Goal: Check status: Check status

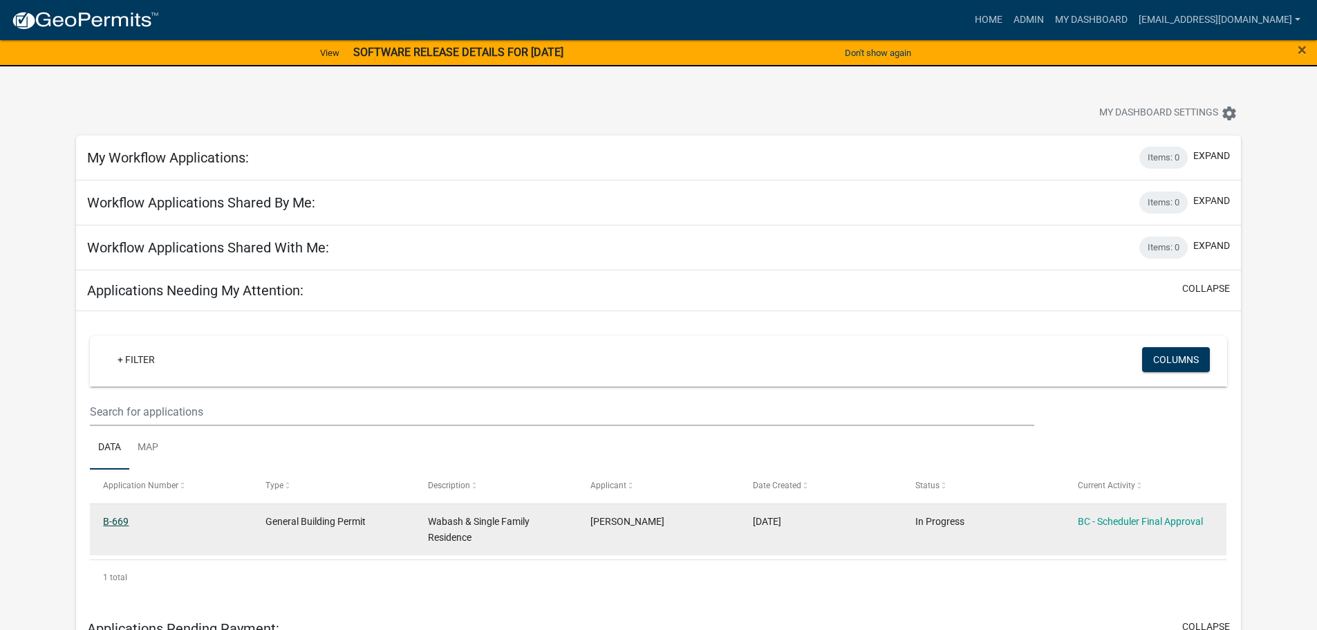
click at [122, 519] on link "B-669" at bounding box center [116, 521] width 26 height 11
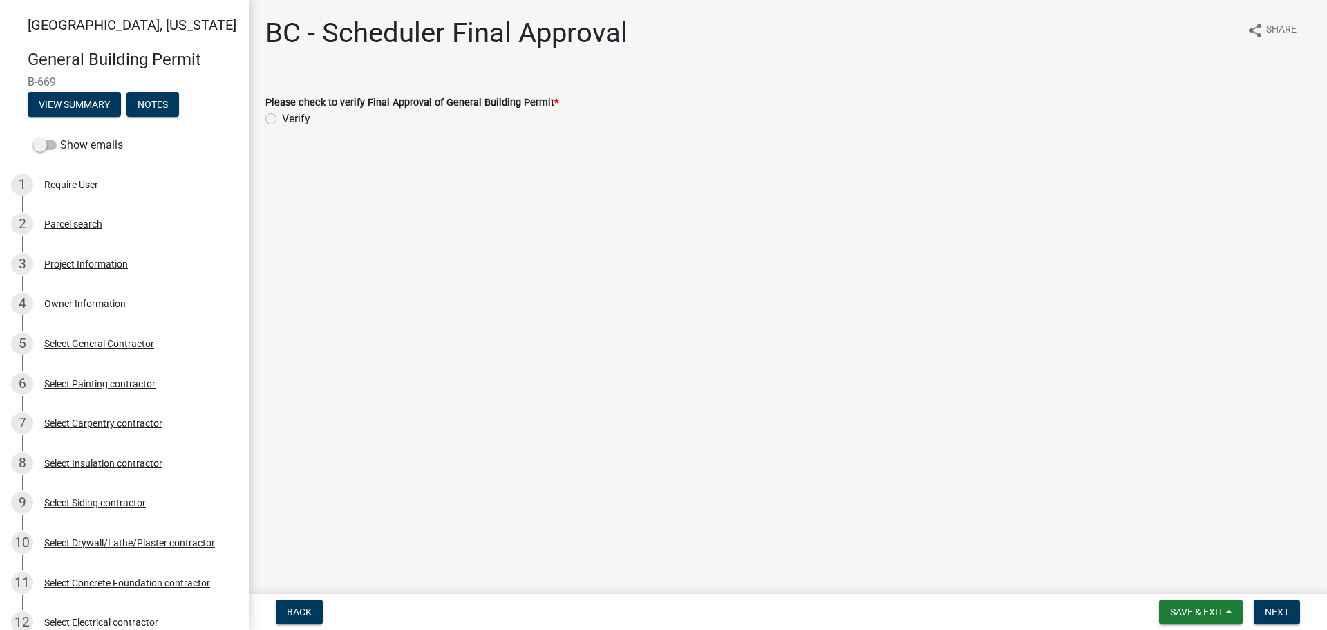
click at [282, 118] on label "Verify" at bounding box center [296, 119] width 28 height 17
click at [282, 118] on input "Verify" at bounding box center [286, 115] width 9 height 9
radio input "true"
click at [1271, 613] on span "Next" at bounding box center [1277, 611] width 24 height 11
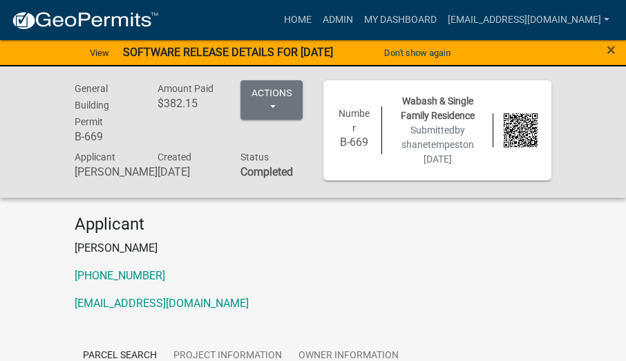
click at [586, 103] on div "General Building Permit B-669 Amount Paid $382.15 Actions View receipt Printer …" at bounding box center [313, 131] width 626 height 131
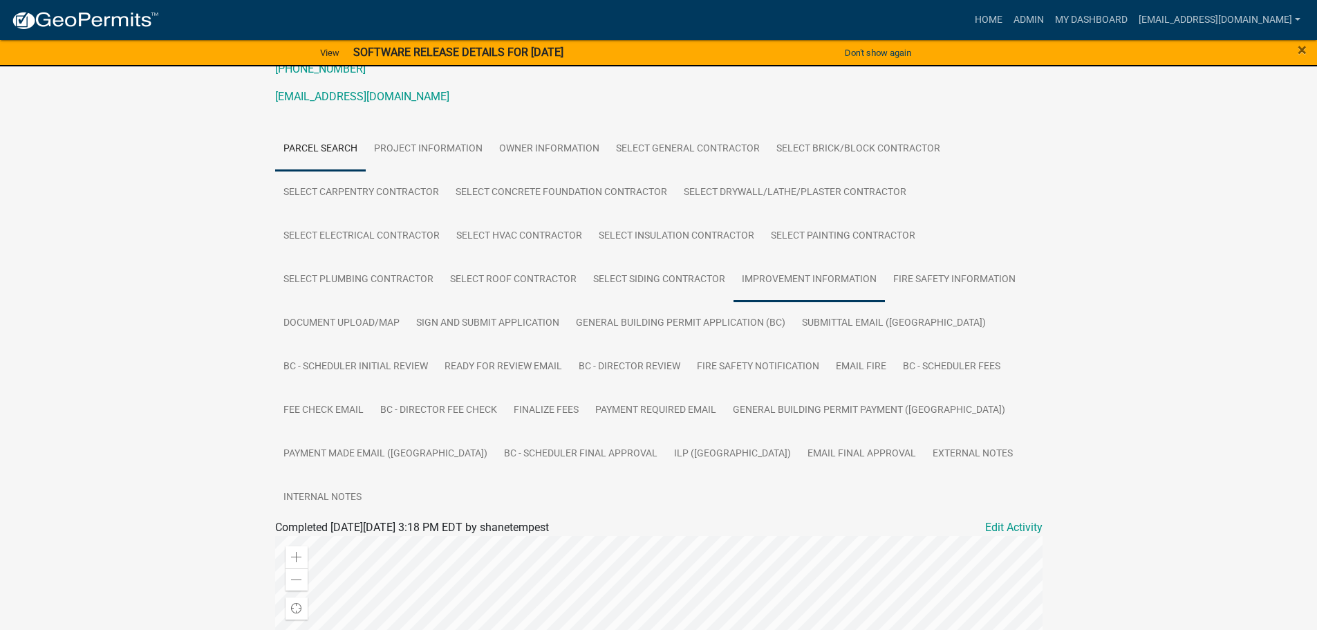
scroll to position [207, 0]
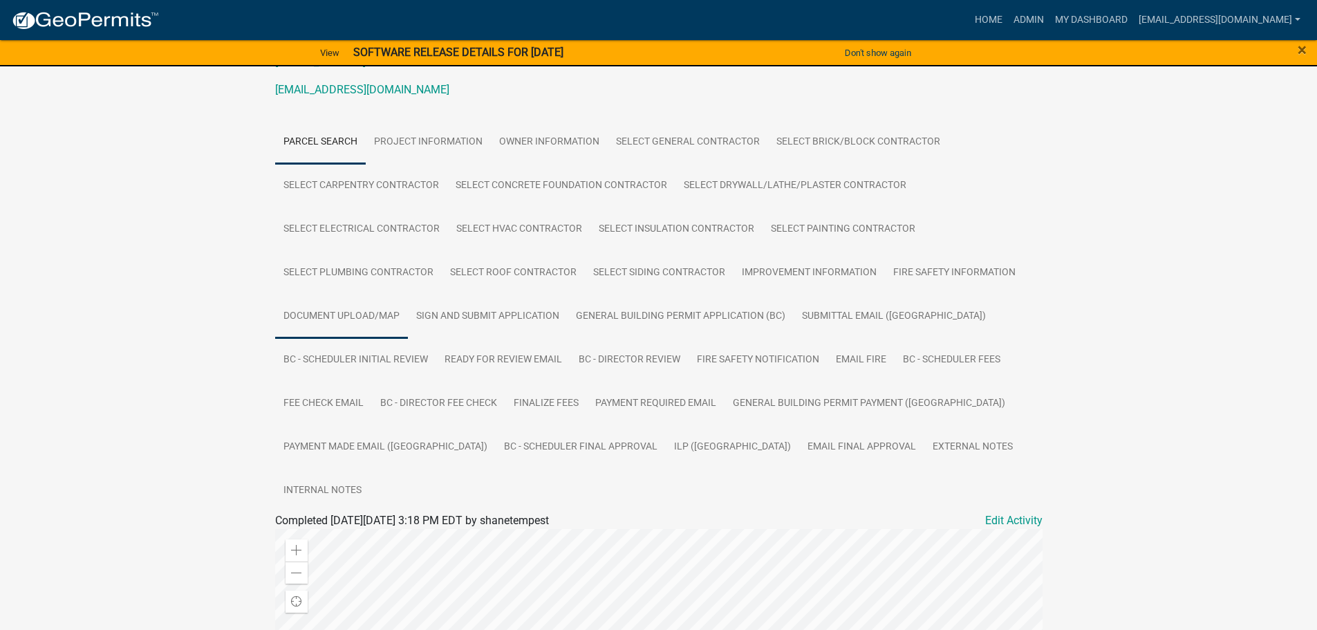
click at [366, 313] on link "Document Upload/Map" at bounding box center [341, 317] width 133 height 44
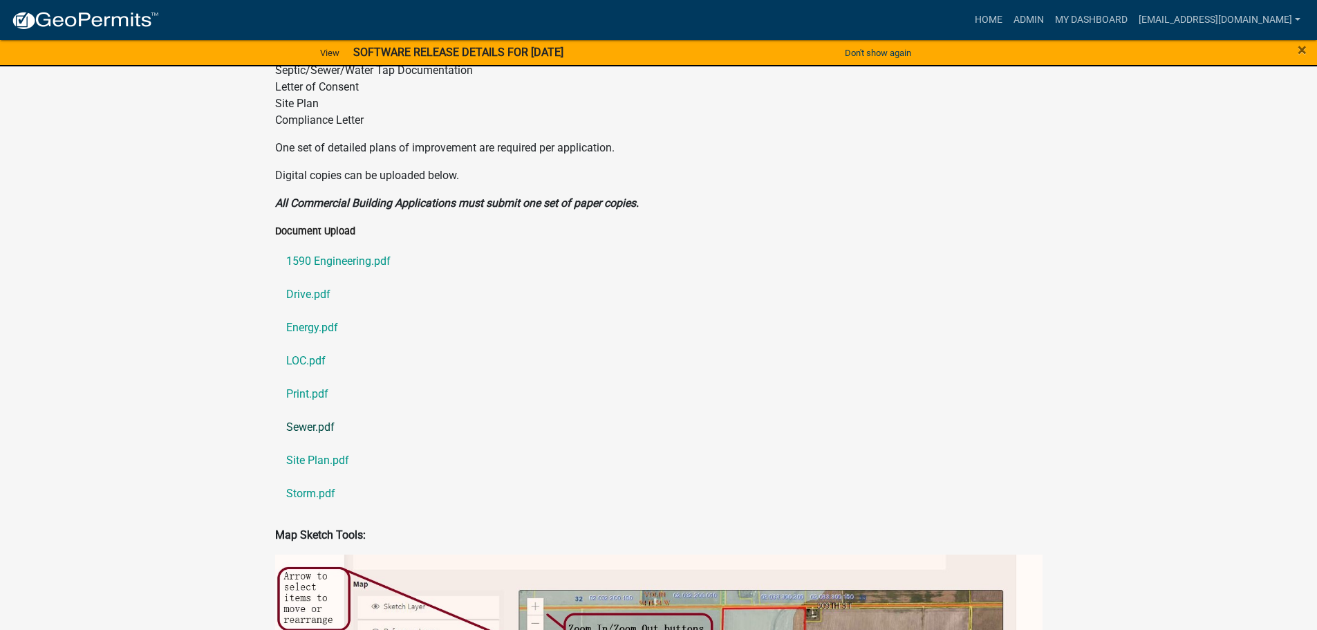
scroll to position [837, 0]
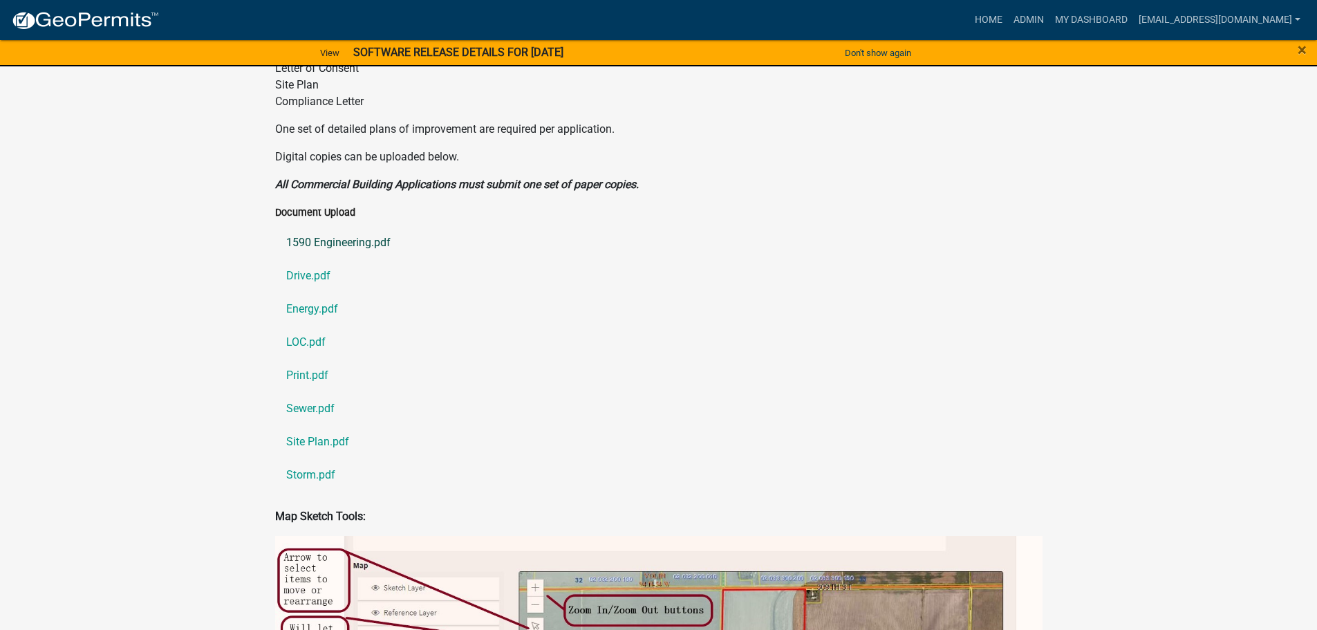
click at [321, 226] on link "1590 Engineering.pdf" at bounding box center [658, 242] width 767 height 33
click at [320, 259] on link "Drive.pdf" at bounding box center [658, 275] width 767 height 33
click at [314, 292] on link "Energy.pdf" at bounding box center [658, 308] width 767 height 33
click at [302, 326] on link "LOC.pdf" at bounding box center [658, 342] width 767 height 33
click at [306, 359] on link "Print.pdf" at bounding box center [658, 375] width 767 height 33
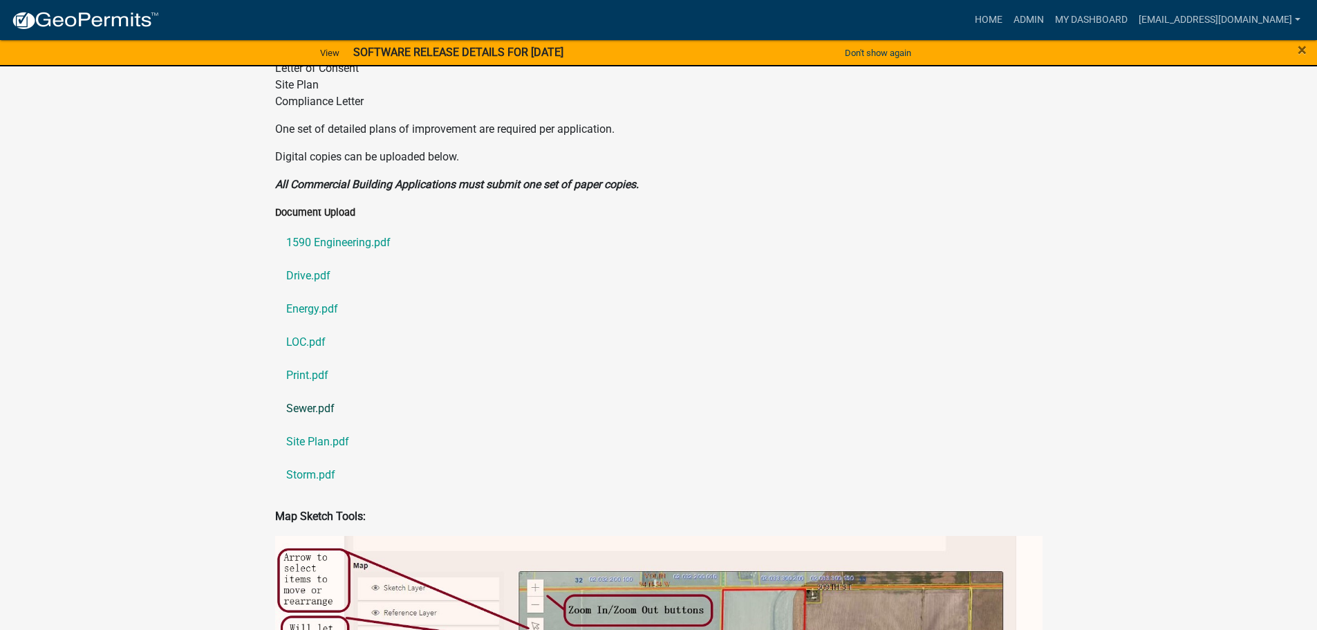
click at [317, 392] on link "Sewer.pdf" at bounding box center [658, 408] width 767 height 33
click at [315, 425] on link "Site Plan.pdf" at bounding box center [658, 441] width 767 height 33
click at [321, 458] on link "Storm.pdf" at bounding box center [658, 474] width 767 height 33
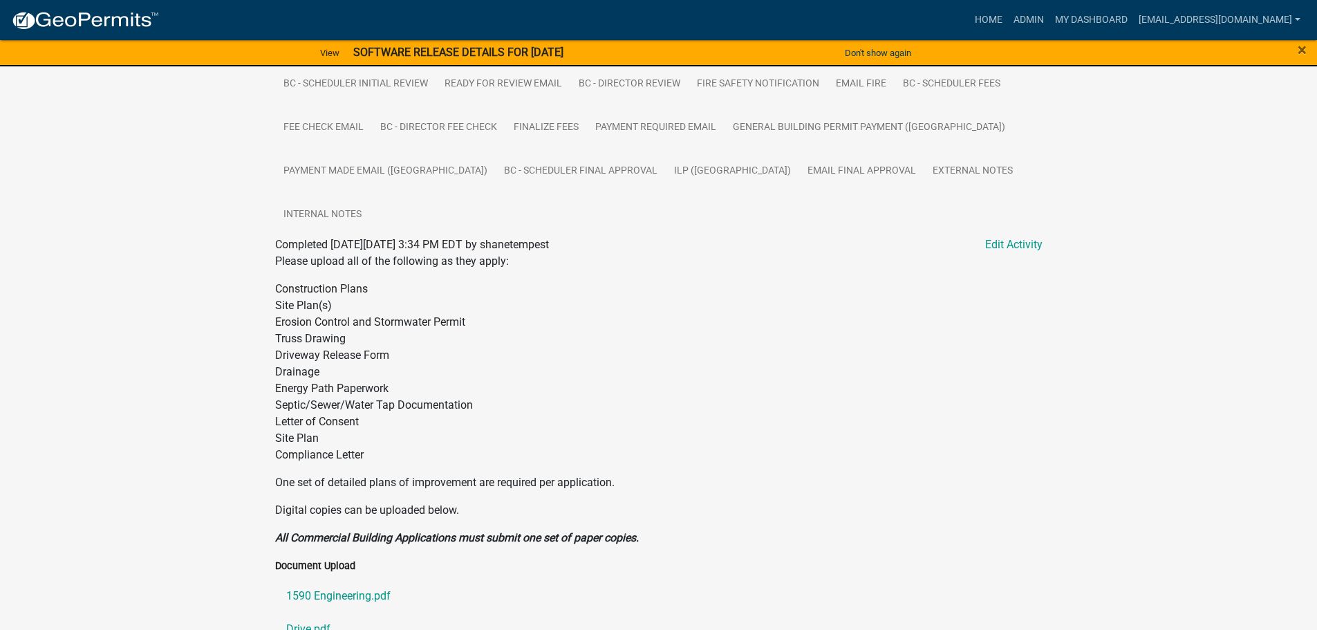
scroll to position [353, 0]
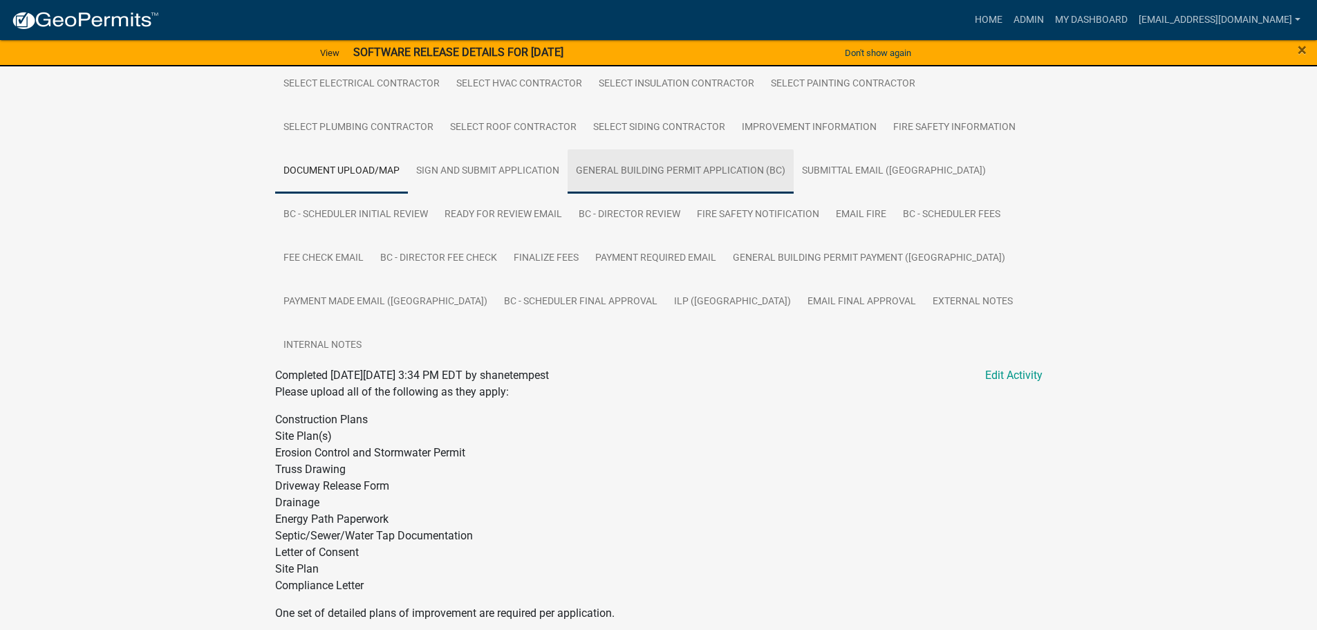
click at [652, 178] on link "General Building Permit Application (BC)" at bounding box center [681, 171] width 226 height 44
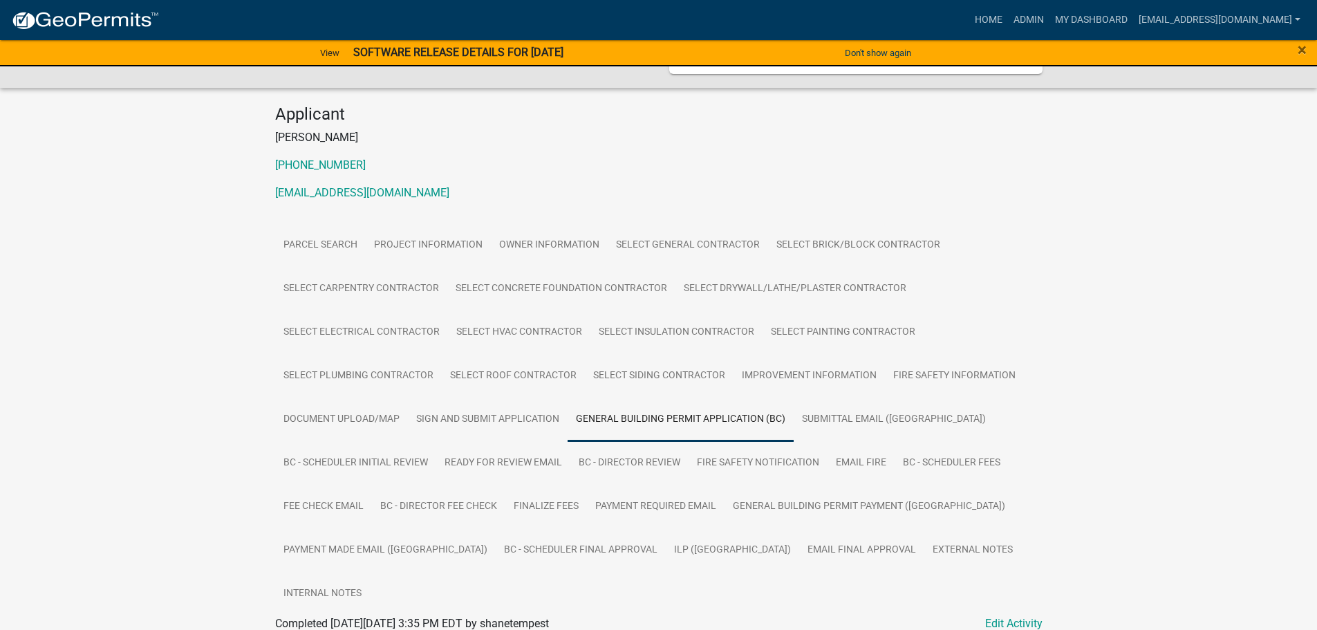
scroll to position [138, 0]
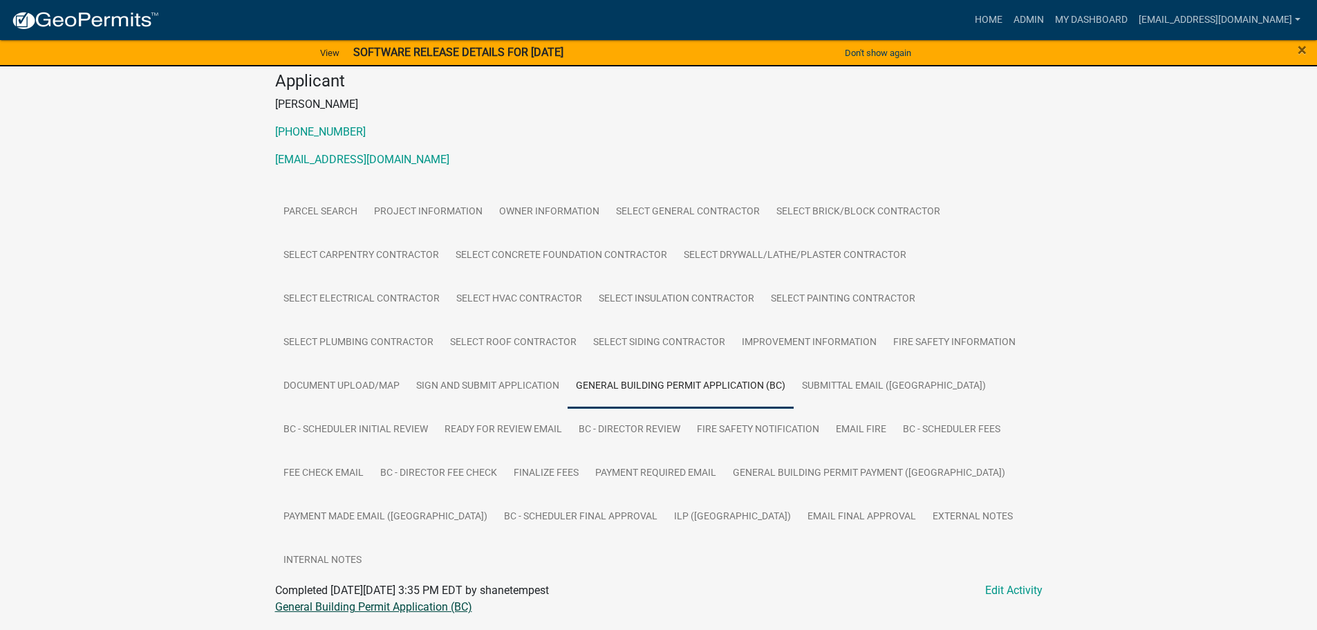
click at [409, 600] on link "General Building Permit Application (BC)" at bounding box center [373, 606] width 197 height 13
click at [666, 521] on link "ILP ([GEOGRAPHIC_DATA])" at bounding box center [732, 517] width 133 height 44
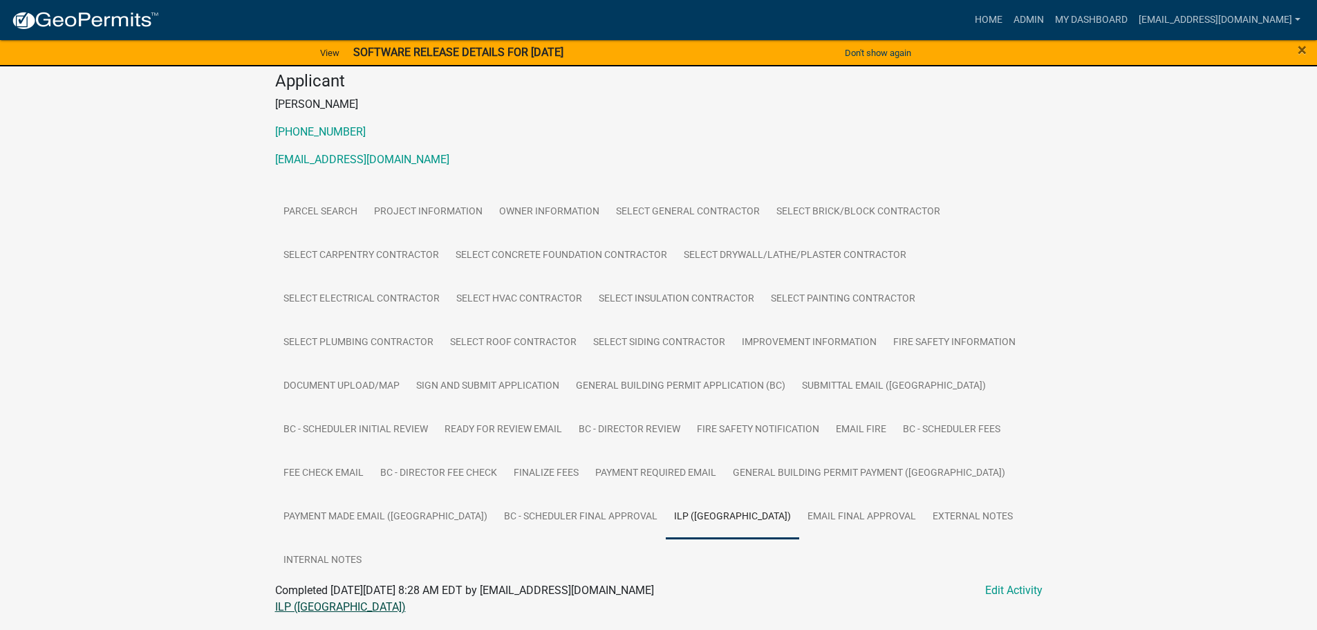
click at [283, 600] on link "ILP ([GEOGRAPHIC_DATA])" at bounding box center [340, 606] width 131 height 13
click at [1099, 19] on link "My Dashboard" at bounding box center [1091, 20] width 84 height 26
